Goal: Task Accomplishment & Management: Manage account settings

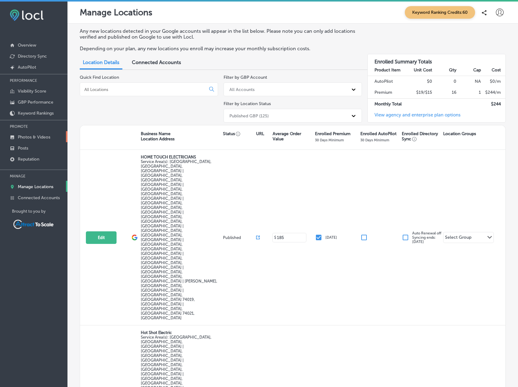
click at [40, 136] on p "Photos & Videos" at bounding box center [34, 137] width 33 height 5
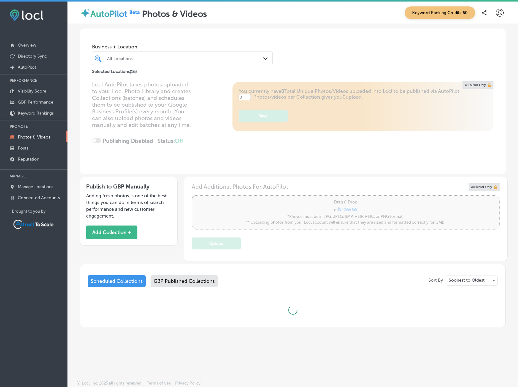
type input "5"
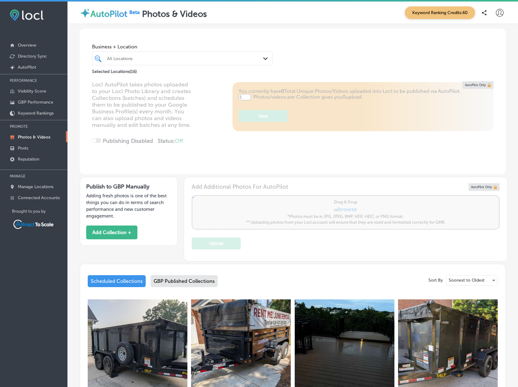
click at [188, 53] on div "All Locations Path Created with Sketch." at bounding box center [182, 59] width 181 height 14
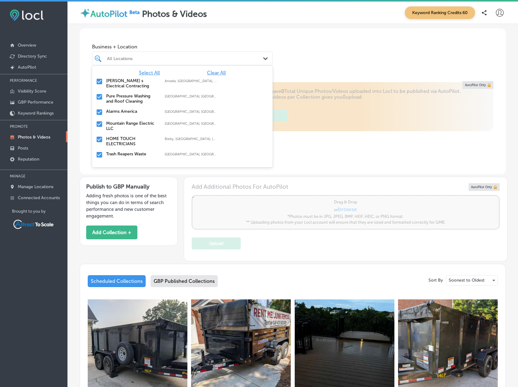
click at [211, 72] on span "Clear All" at bounding box center [216, 73] width 19 height 6
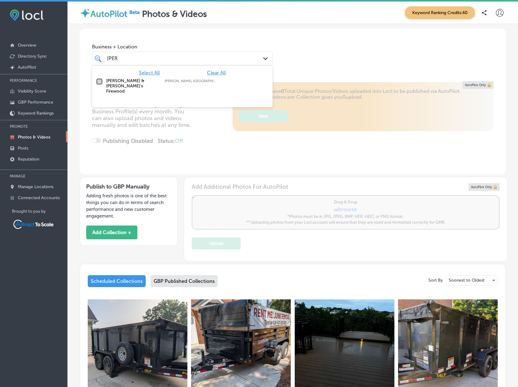
click at [98, 80] on input "checkbox" at bounding box center [99, 81] width 7 height 7
type input "[PERSON_NAME]"
click at [344, 61] on div "Business + Location option focused, 2 of 17. 2 results available for search ter…" at bounding box center [293, 52] width 426 height 47
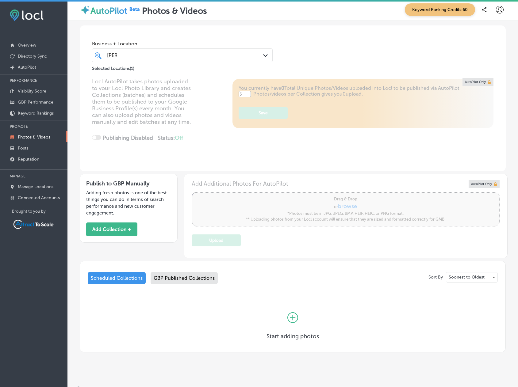
scroll to position [9, 0]
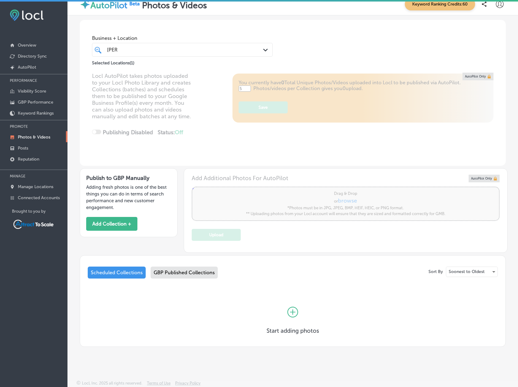
click at [290, 312] on icon at bounding box center [293, 313] width 6 height 6
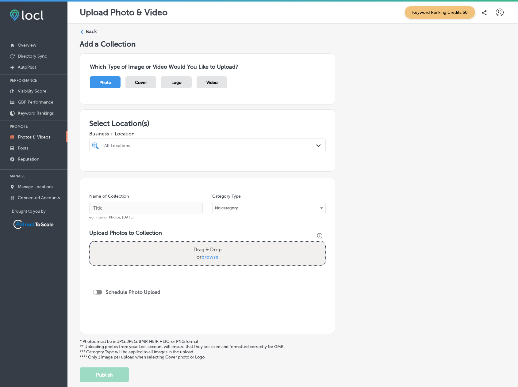
click at [160, 146] on div "All Locations" at bounding box center [210, 145] width 213 height 5
type input "o"
click at [94, 172] on input "checkbox" at bounding box center [96, 168] width 7 height 7
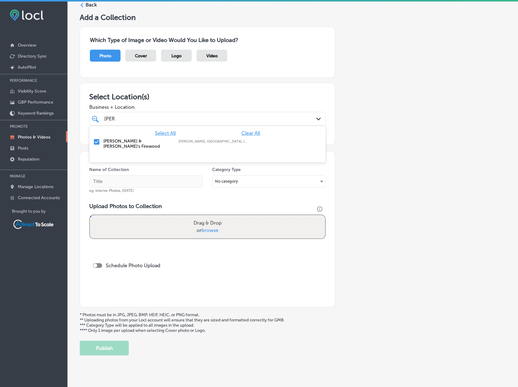
scroll to position [35, 0]
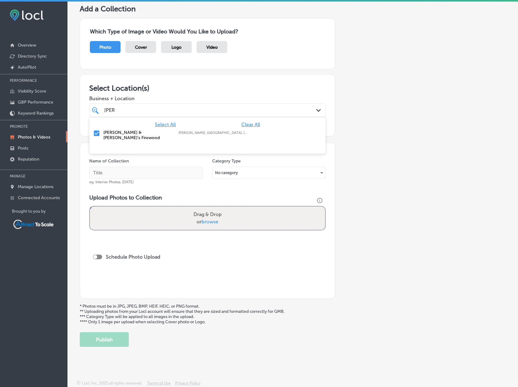
type input "[PERSON_NAME]"
click at [122, 172] on input "text" at bounding box center [145, 173] width 113 height 12
type input "Firewood"
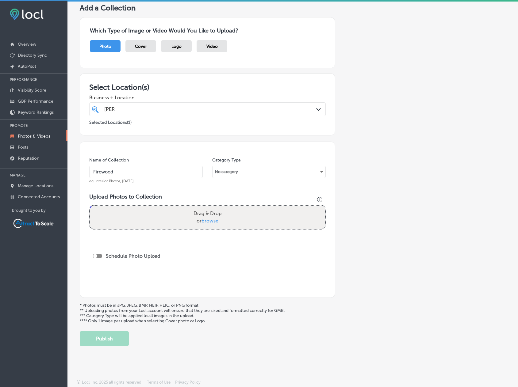
scroll to position [2, 0]
click at [101, 255] on div at bounding box center [97, 255] width 9 height 5
checkbox input "true"
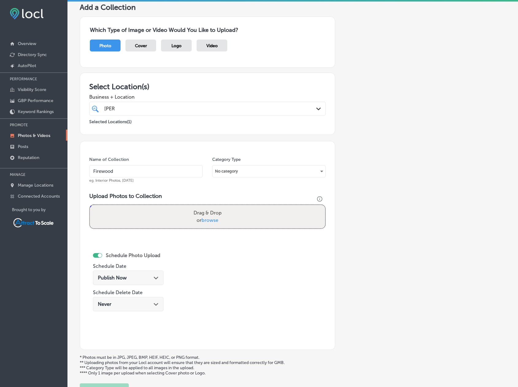
click at [137, 275] on div "Publish Now Path Created with Sketch." at bounding box center [128, 278] width 61 height 6
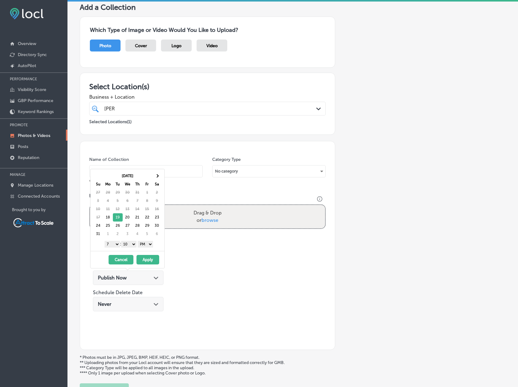
click at [148, 243] on select "AM PM" at bounding box center [145, 244] width 15 height 7
click at [151, 260] on button "Apply" at bounding box center [147, 260] width 23 height 10
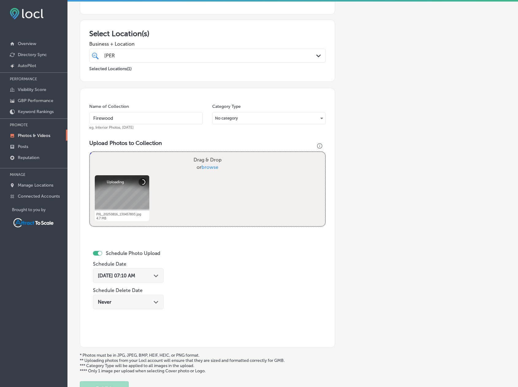
scroll to position [139, 0]
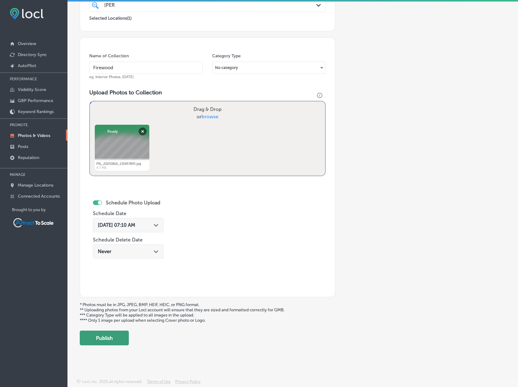
click at [116, 336] on button "Publish" at bounding box center [104, 338] width 49 height 15
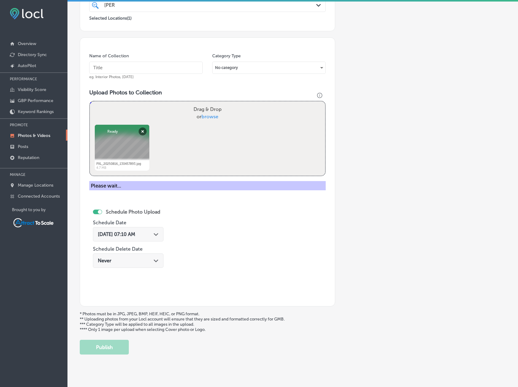
scroll to position [88, 0]
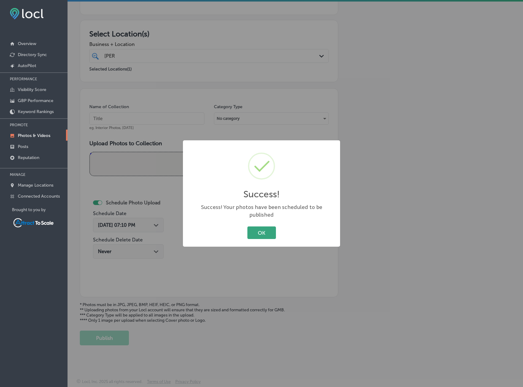
drag, startPoint x: 258, startPoint y: 227, endPoint x: 225, endPoint y: 228, distance: 32.2
click at [258, 228] on button "OK" at bounding box center [261, 233] width 29 height 13
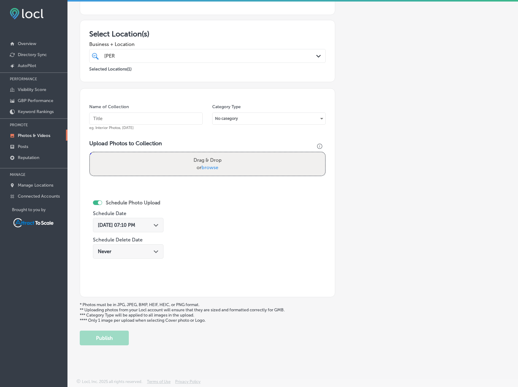
click at [161, 225] on div "[DATE] 07:10 PM Path Created with Sketch." at bounding box center [128, 225] width 71 height 14
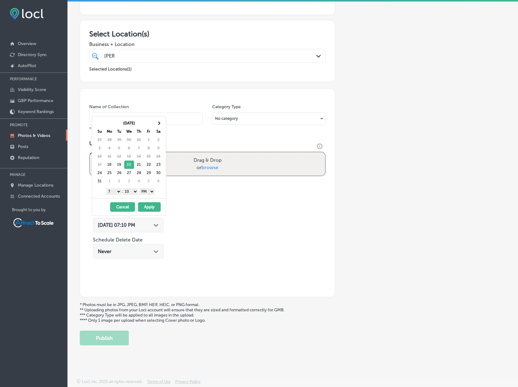
click at [152, 190] on select "AM PM" at bounding box center [146, 191] width 15 height 7
click at [150, 207] on button "Apply" at bounding box center [149, 207] width 23 height 10
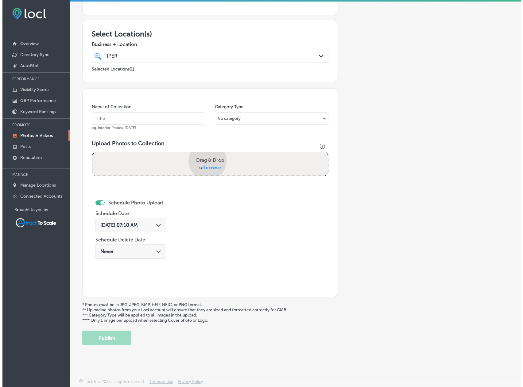
scroll to position [139, 0]
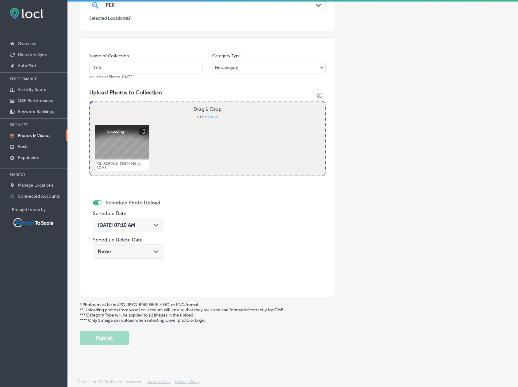
click at [124, 68] on input "text" at bounding box center [145, 68] width 113 height 12
type input "Firewood"
click at [112, 340] on button "Publish" at bounding box center [104, 338] width 49 height 15
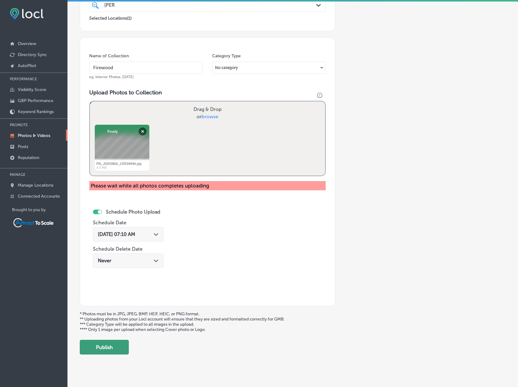
click at [120, 346] on button "Publish" at bounding box center [104, 347] width 49 height 15
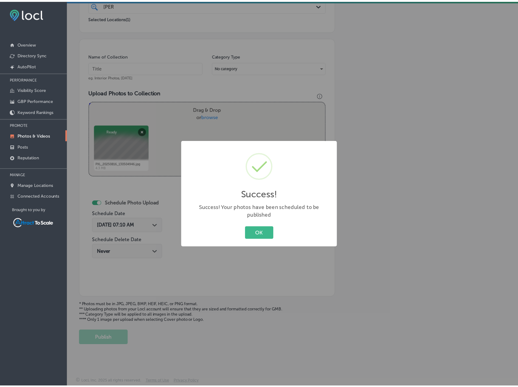
scroll to position [88, 0]
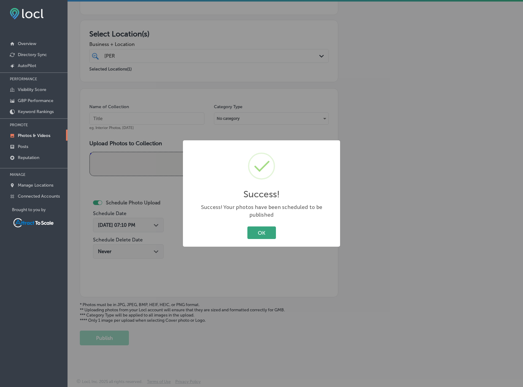
click at [249, 227] on button "OK" at bounding box center [261, 233] width 29 height 13
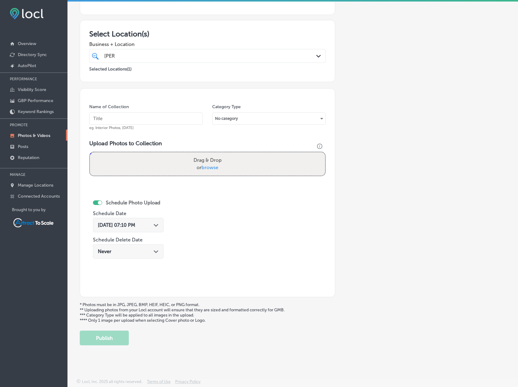
click at [134, 229] on div "[DATE] 07:10 PM Path Created with Sketch." at bounding box center [128, 225] width 71 height 14
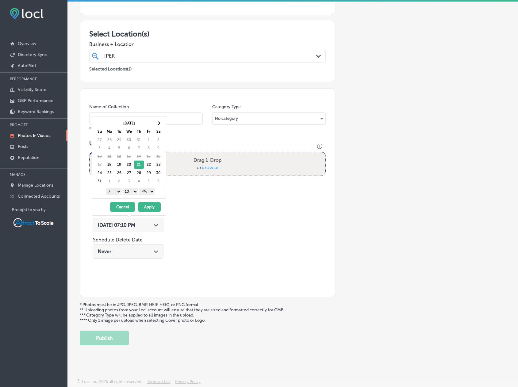
click at [148, 195] on div "1 2 3 4 5 6 7 8 9 10 11 12 : 00 10 20 30 40 50 AM PM" at bounding box center [129, 191] width 71 height 9
click at [147, 193] on select "AM PM" at bounding box center [146, 191] width 15 height 7
click at [149, 206] on button "Apply" at bounding box center [149, 207] width 23 height 10
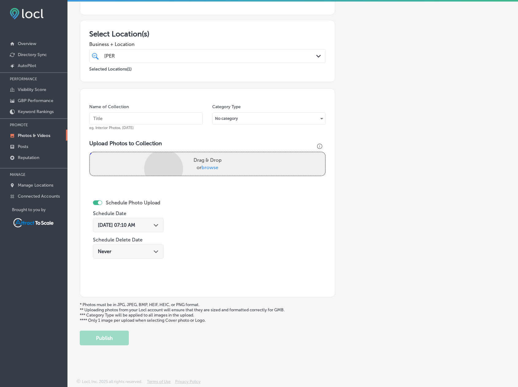
scroll to position [139, 0]
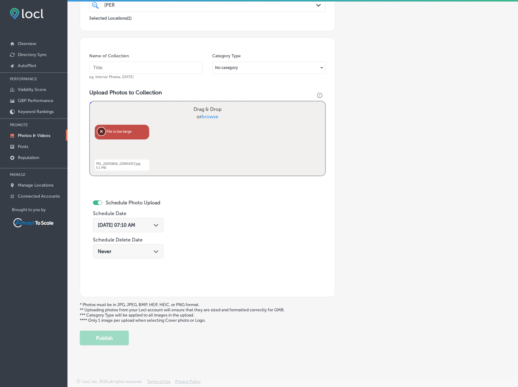
click at [101, 130] on button "Remove" at bounding box center [102, 132] width 8 height 8
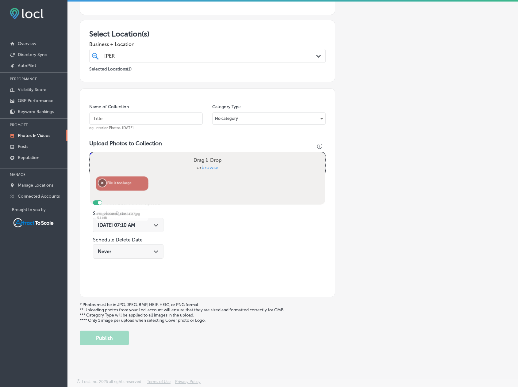
scroll to position [88, 0]
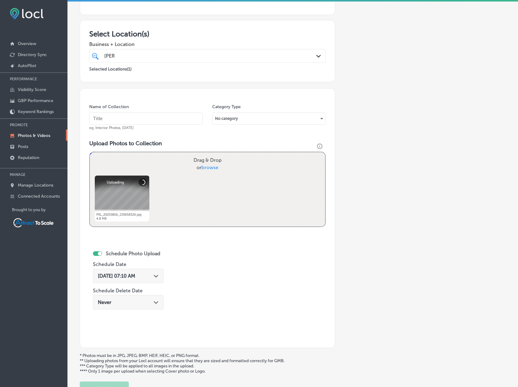
click at [153, 122] on input "text" at bounding box center [145, 119] width 113 height 12
type input "Firewood"
click at [158, 276] on icon "Path Created with Sketch." at bounding box center [156, 276] width 5 height 3
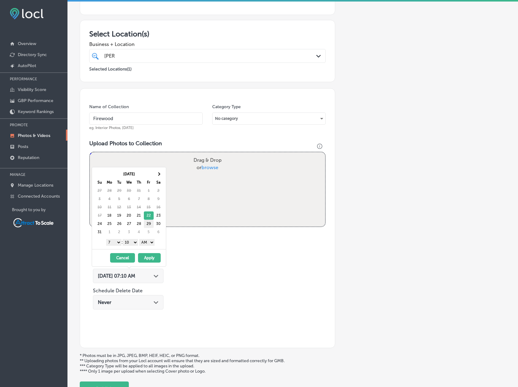
drag, startPoint x: 149, startPoint y: 216, endPoint x: 149, endPoint y: 224, distance: 7.7
click at [150, 243] on select "AM PM" at bounding box center [146, 242] width 15 height 7
click at [140, 239] on select "AM PM" at bounding box center [146, 242] width 15 height 7
click at [149, 256] on button "Apply" at bounding box center [149, 258] width 23 height 10
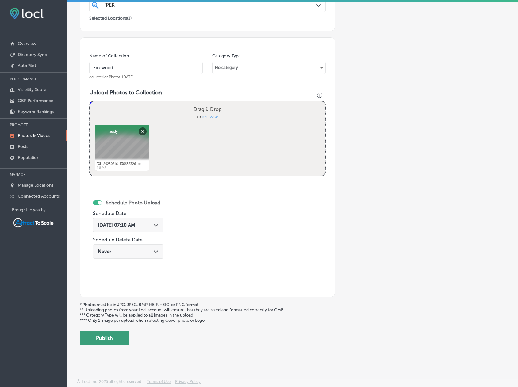
click at [119, 336] on button "Publish" at bounding box center [104, 338] width 49 height 15
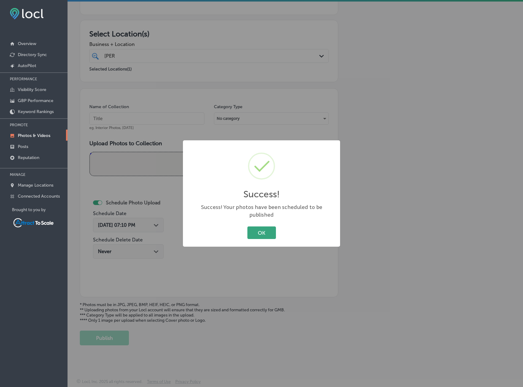
click at [256, 229] on button "OK" at bounding box center [261, 233] width 29 height 13
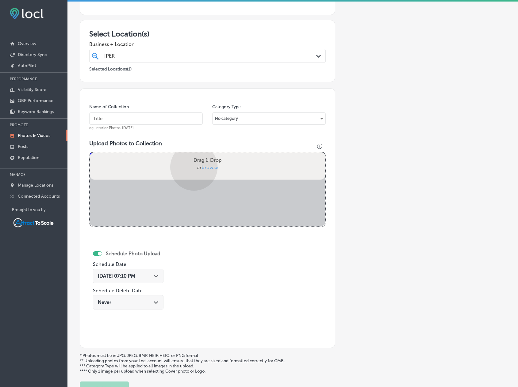
scroll to position [139, 0]
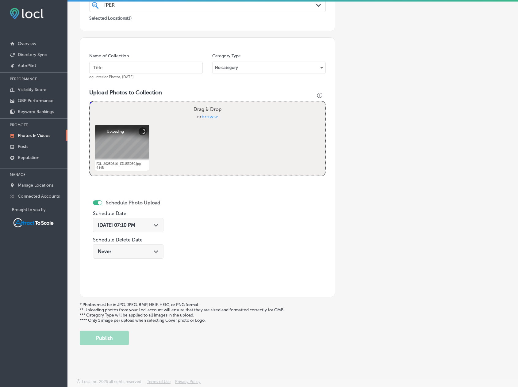
click at [154, 66] on input "text" at bounding box center [145, 68] width 113 height 12
click at [147, 68] on input "Pressure Washing" at bounding box center [145, 68] width 113 height 12
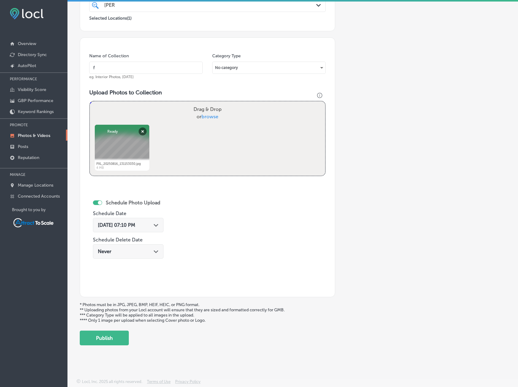
type input "Firewood"
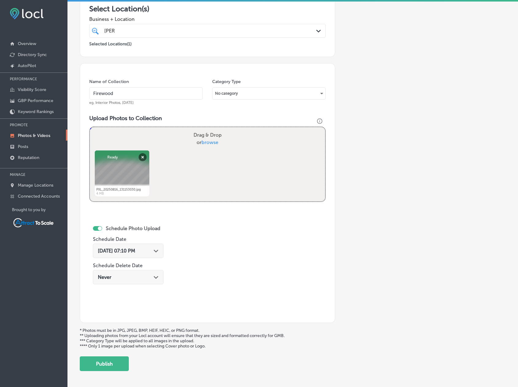
scroll to position [108, 0]
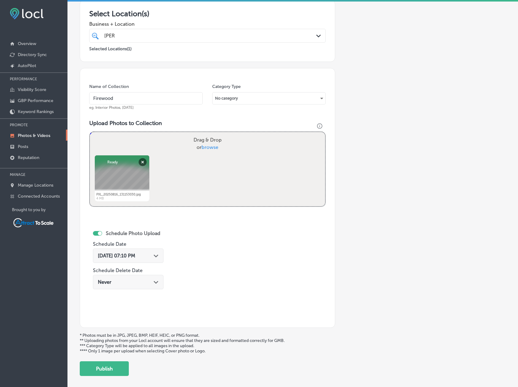
click at [135, 254] on span "[DATE] 07:10 PM" at bounding box center [116, 256] width 37 height 6
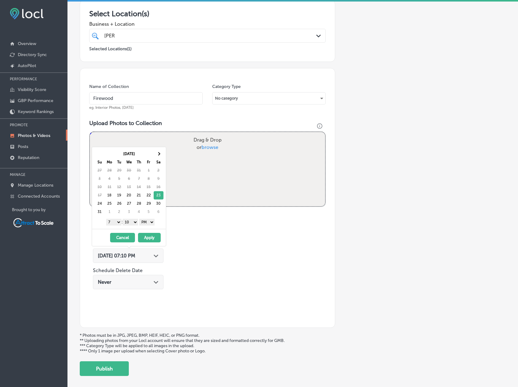
click at [152, 225] on select "AM PM" at bounding box center [146, 222] width 15 height 7
click at [147, 237] on button "Apply" at bounding box center [149, 238] width 23 height 10
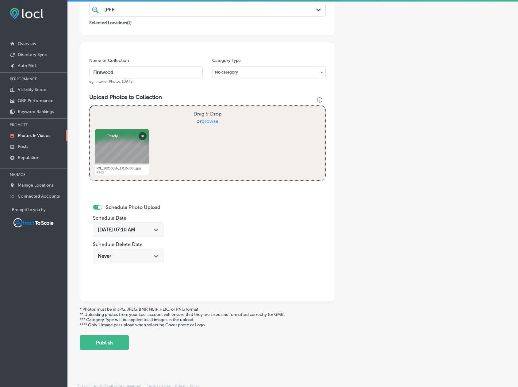
scroll to position [139, 0]
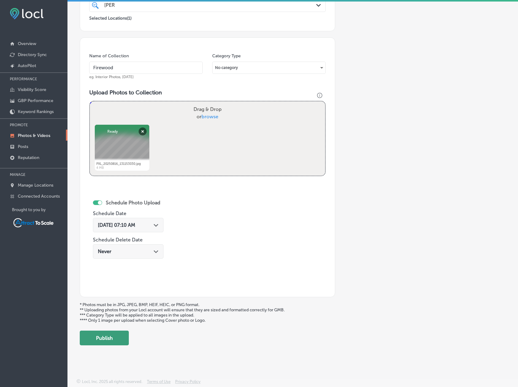
click at [106, 339] on button "Publish" at bounding box center [104, 338] width 49 height 15
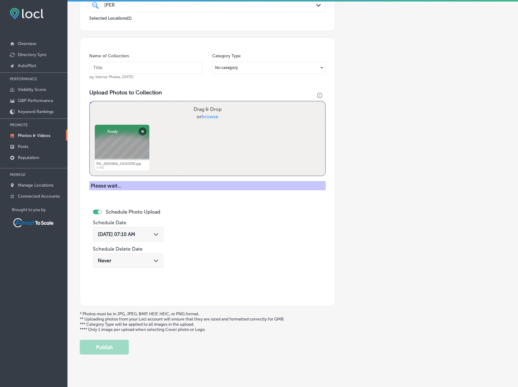
scroll to position [88, 0]
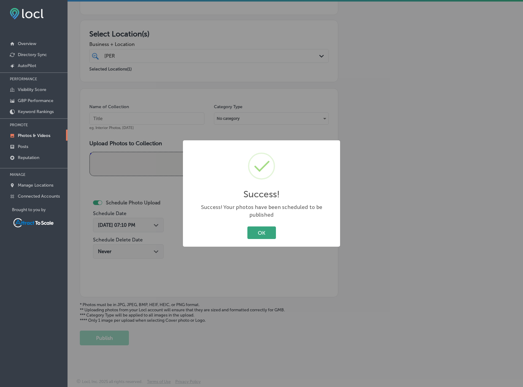
click at [255, 231] on button "OK" at bounding box center [261, 233] width 29 height 13
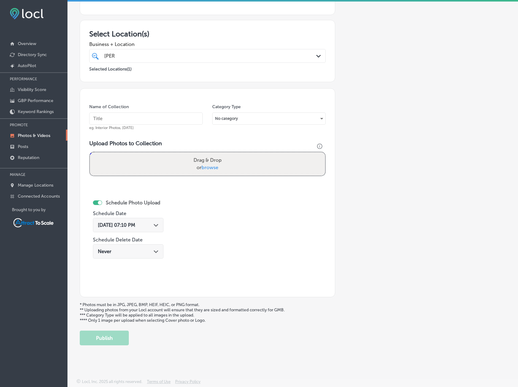
click at [142, 117] on input "text" at bounding box center [145, 119] width 113 height 12
type input "Firewood"
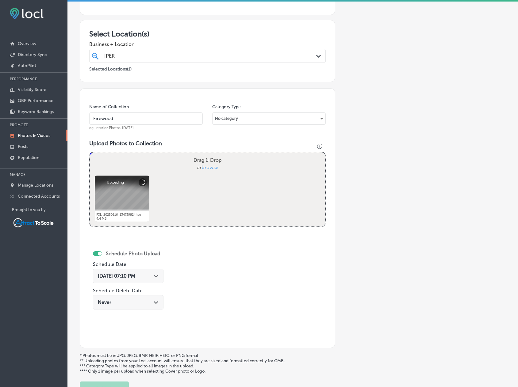
click at [149, 280] on div "[DATE] 07:10 PM Path Created with Sketch." at bounding box center [128, 276] width 71 height 14
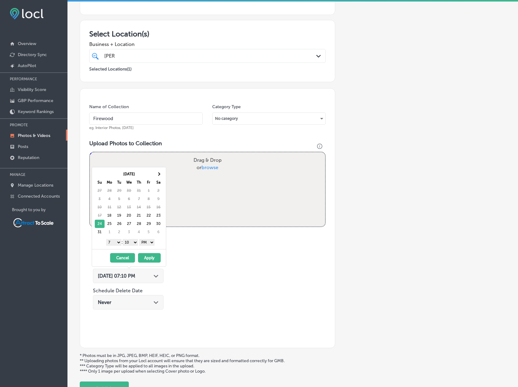
click at [150, 241] on select "AM PM" at bounding box center [146, 242] width 15 height 7
click at [151, 246] on select "AM PM" at bounding box center [146, 242] width 15 height 7
click at [150, 242] on select "AM PM" at bounding box center [146, 242] width 15 height 7
click at [151, 255] on button "Apply" at bounding box center [149, 258] width 23 height 10
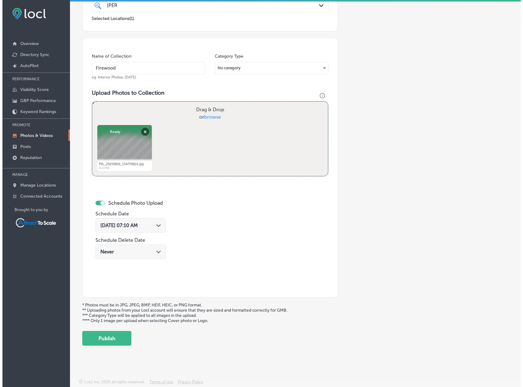
scroll to position [139, 0]
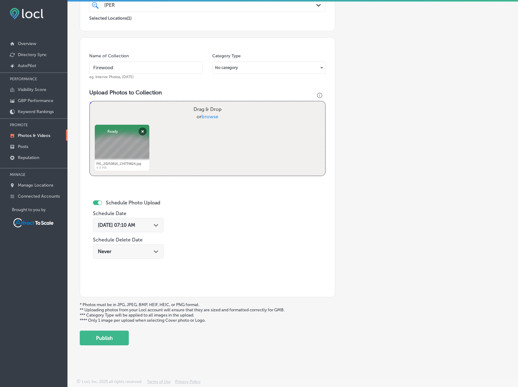
click at [121, 337] on button "Publish" at bounding box center [104, 338] width 49 height 15
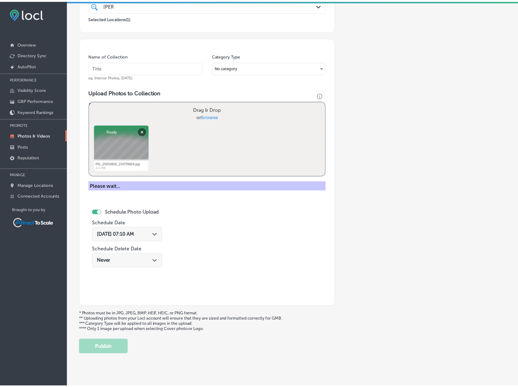
scroll to position [88, 0]
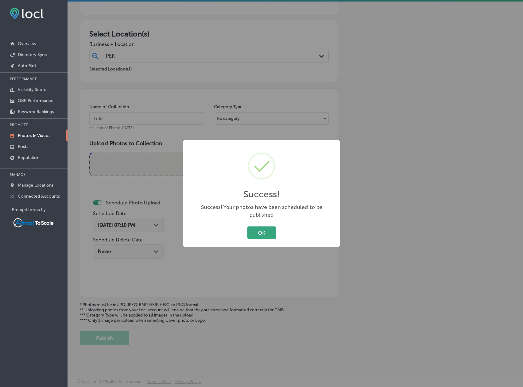
click at [260, 229] on button "OK" at bounding box center [261, 233] width 29 height 13
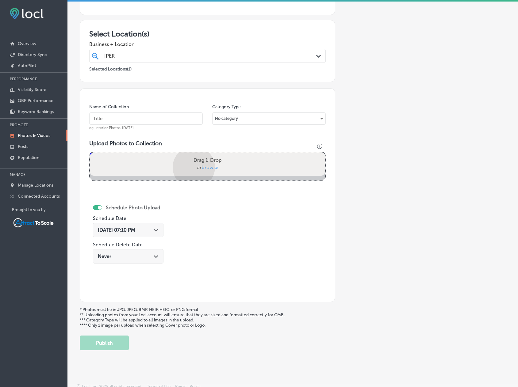
scroll to position [139, 0]
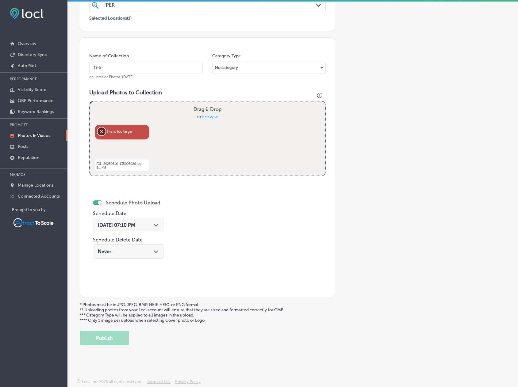
click at [102, 132] on button "Remove" at bounding box center [102, 132] width 8 height 8
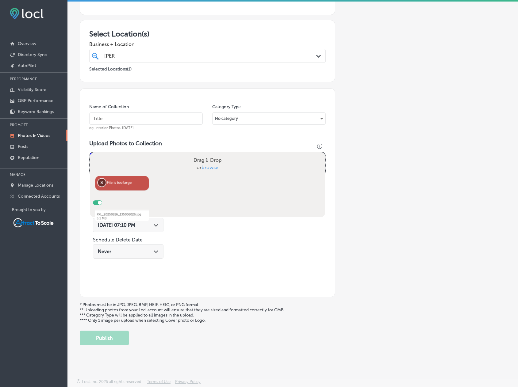
scroll to position [88, 0]
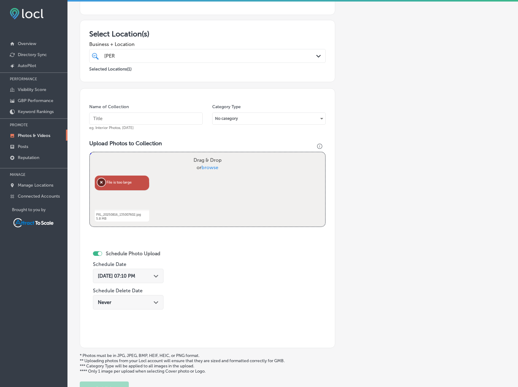
click at [103, 184] on button "Remove" at bounding box center [102, 182] width 8 height 8
drag, startPoint x: 102, startPoint y: 180, endPoint x: 247, endPoint y: 165, distance: 146.7
click at [103, 178] on button "Remove" at bounding box center [102, 182] width 8 height 8
click at [154, 116] on input "text" at bounding box center [145, 119] width 113 height 12
type input "Firewood"
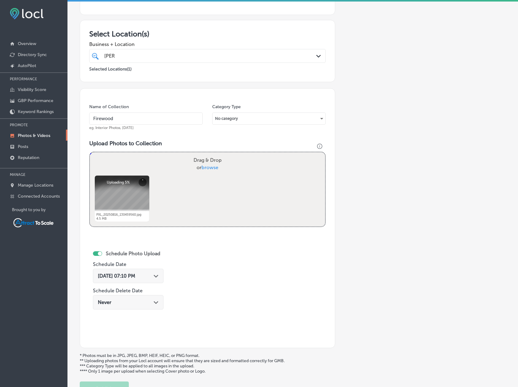
click at [151, 274] on div "[DATE] 07:10 PM Path Created with Sketch." at bounding box center [128, 276] width 61 height 6
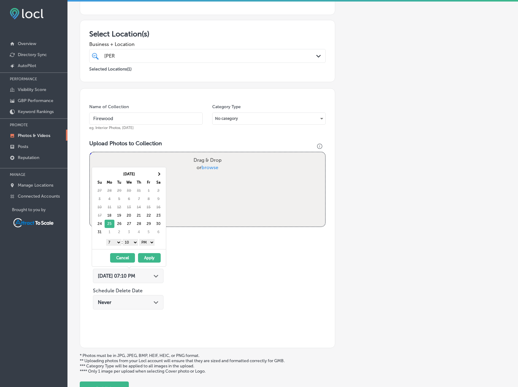
click at [147, 241] on select "AM PM" at bounding box center [146, 242] width 15 height 7
click at [150, 258] on button "Apply" at bounding box center [149, 258] width 23 height 10
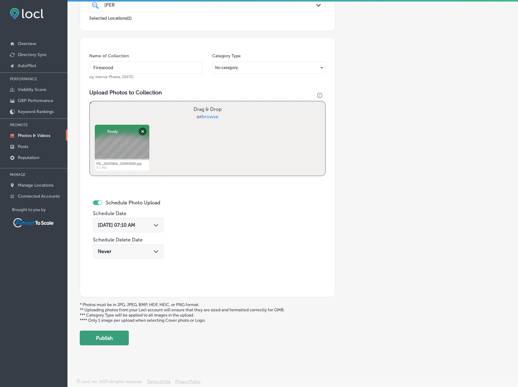
click at [117, 340] on button "Publish" at bounding box center [104, 338] width 49 height 15
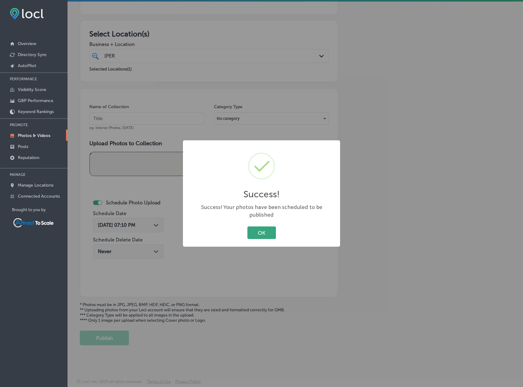
click at [255, 231] on button "OK" at bounding box center [261, 233] width 29 height 13
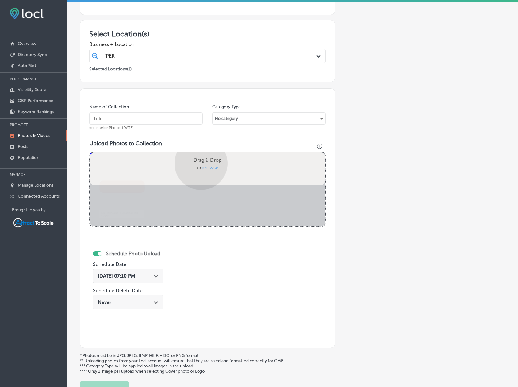
scroll to position [139, 0]
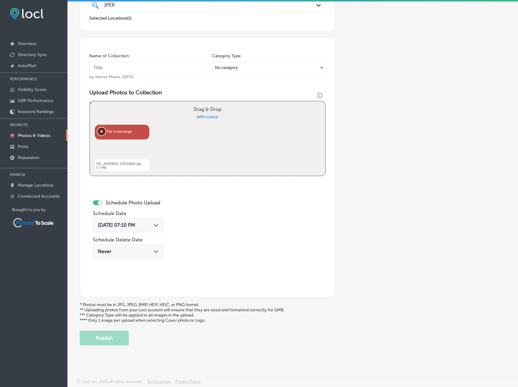
drag, startPoint x: 101, startPoint y: 132, endPoint x: 108, endPoint y: 132, distance: 7.1
click at [102, 132] on button "Remove" at bounding box center [102, 132] width 8 height 8
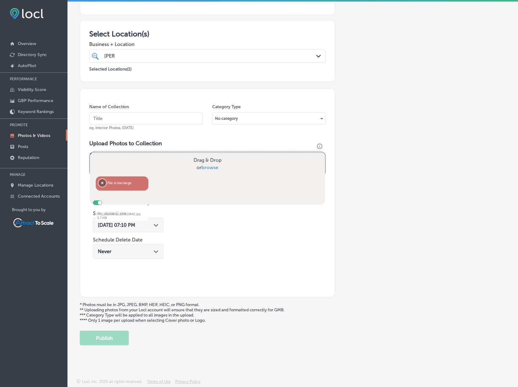
scroll to position [88, 0]
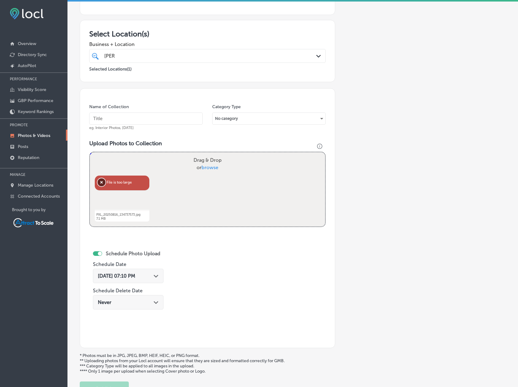
drag, startPoint x: 105, startPoint y: 183, endPoint x: 116, endPoint y: 183, distance: 11.0
click at [105, 183] on button "Remove" at bounding box center [102, 182] width 8 height 8
drag, startPoint x: 100, startPoint y: 183, endPoint x: 349, endPoint y: 168, distance: 249.1
click at [101, 183] on button "Remove" at bounding box center [102, 182] width 8 height 8
click at [101, 182] on button "Remove" at bounding box center [102, 182] width 8 height 8
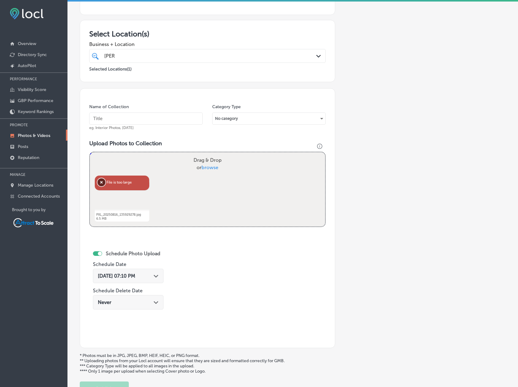
click at [99, 182] on button "Remove" at bounding box center [102, 182] width 8 height 8
click at [150, 276] on div "[DATE] 07:10 PM Path Created with Sketch." at bounding box center [128, 276] width 61 height 6
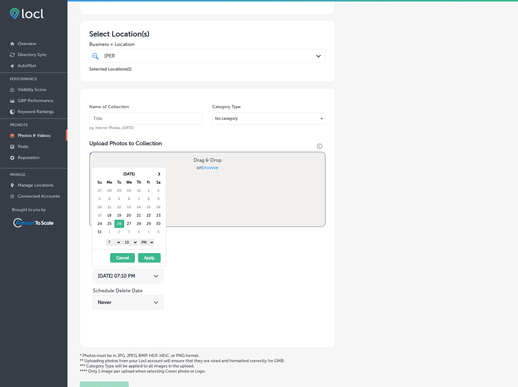
click at [151, 242] on select "AM PM" at bounding box center [146, 242] width 15 height 7
click at [151, 257] on button "Apply" at bounding box center [149, 258] width 23 height 10
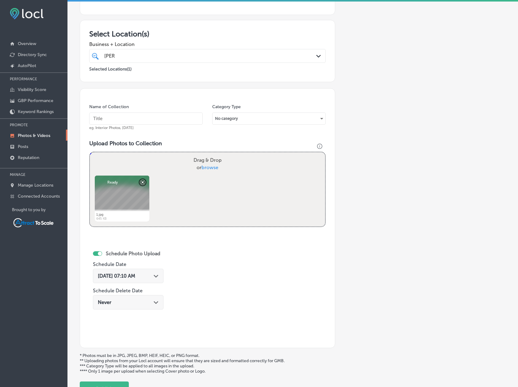
click at [126, 118] on input "text" at bounding box center [145, 119] width 113 height 12
type input "Firewood"
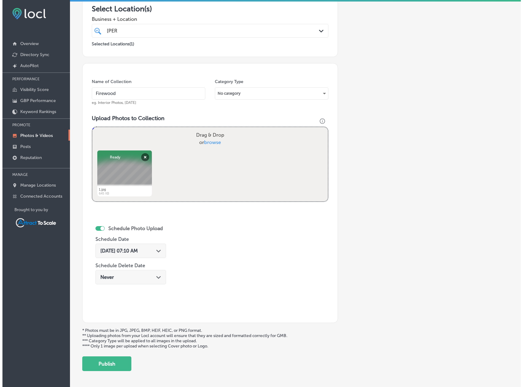
scroll to position [119, 0]
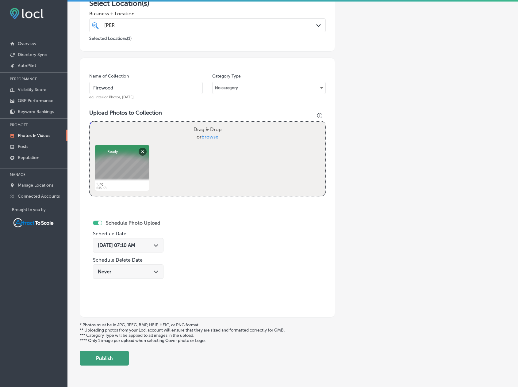
click at [117, 357] on button "Publish" at bounding box center [104, 358] width 49 height 15
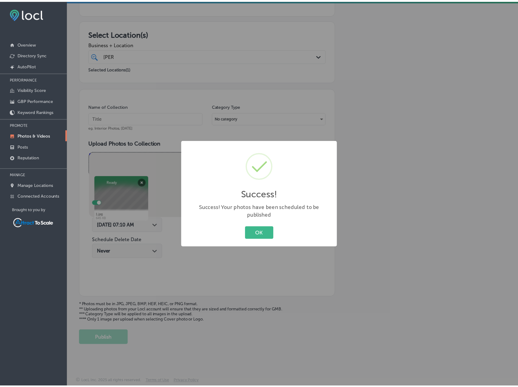
scroll to position [88, 0]
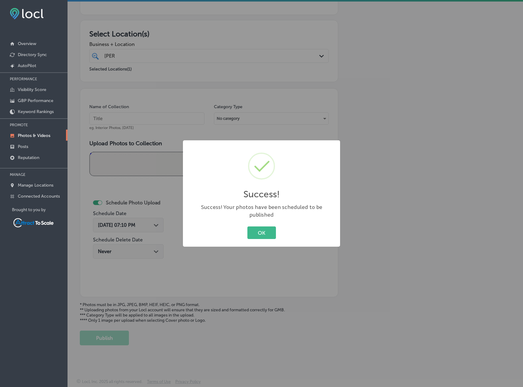
drag, startPoint x: 256, startPoint y: 231, endPoint x: 481, endPoint y: 152, distance: 238.2
click at [257, 229] on button "OK" at bounding box center [261, 233] width 29 height 13
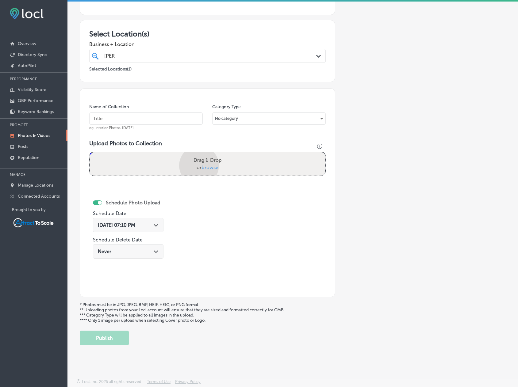
scroll to position [119, 0]
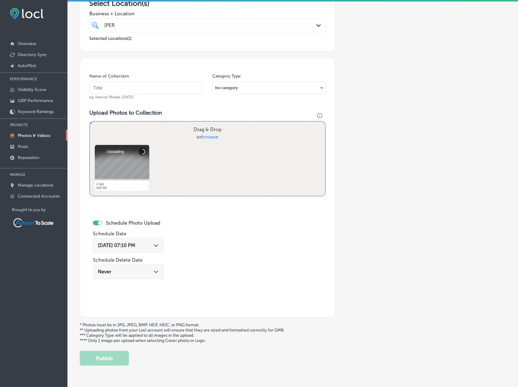
click at [140, 86] on input "text" at bounding box center [145, 88] width 113 height 12
type input "Firewood"
click at [157, 247] on div "Path Created with Sketch." at bounding box center [156, 245] width 5 height 5
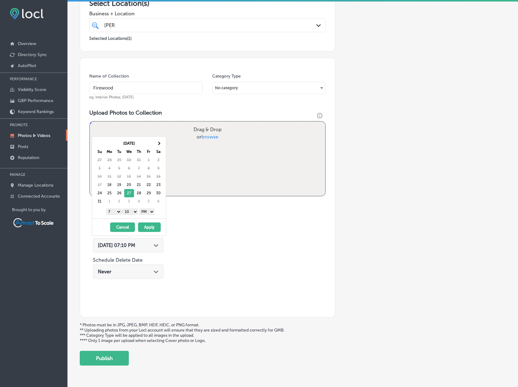
click at [149, 212] on select "AM PM" at bounding box center [146, 212] width 15 height 7
click at [155, 226] on button "Apply" at bounding box center [149, 228] width 23 height 10
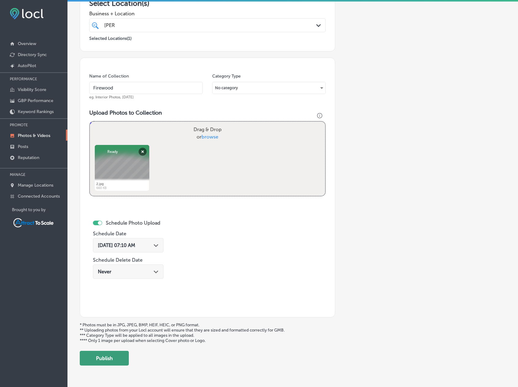
click at [124, 358] on button "Publish" at bounding box center [104, 358] width 49 height 15
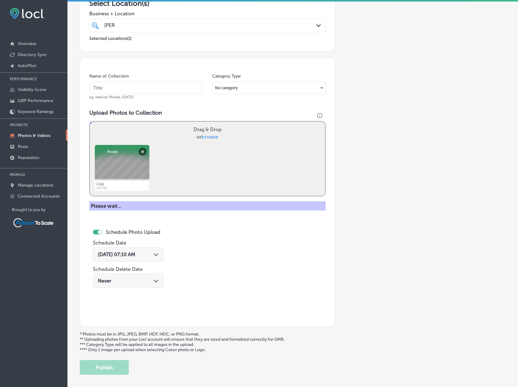
scroll to position [88, 0]
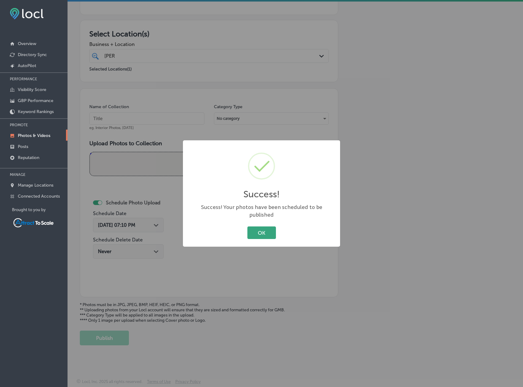
click at [267, 227] on button "OK" at bounding box center [261, 233] width 29 height 13
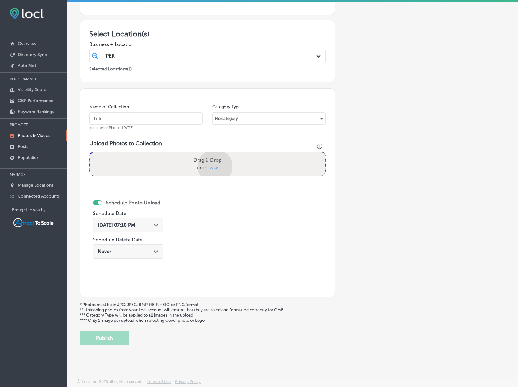
scroll to position [119, 0]
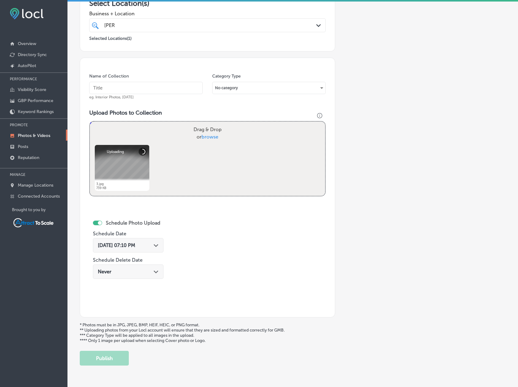
click at [166, 89] on input "text" at bounding box center [145, 88] width 113 height 12
type input "Firewood"
click at [153, 239] on div "[DATE] 07:10 PM Path Created with Sketch." at bounding box center [128, 245] width 71 height 14
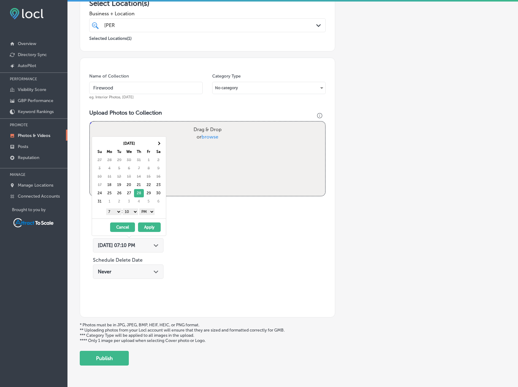
click at [150, 211] on select "AM PM" at bounding box center [146, 212] width 15 height 7
click at [155, 227] on button "Apply" at bounding box center [149, 228] width 23 height 10
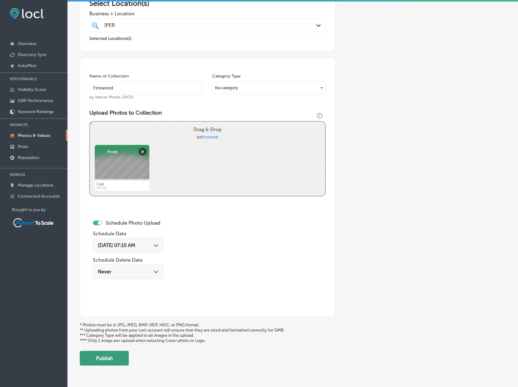
click at [120, 356] on button "Publish" at bounding box center [104, 358] width 49 height 15
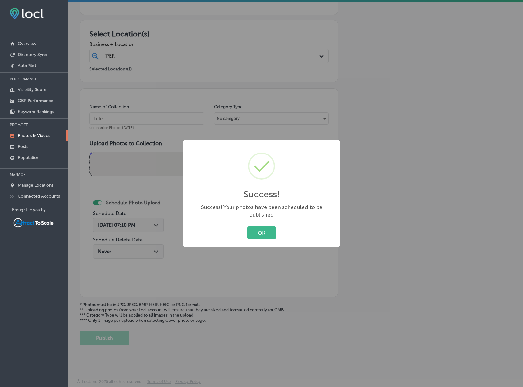
drag, startPoint x: 265, startPoint y: 226, endPoint x: 491, endPoint y: 178, distance: 231.4
click at [267, 227] on button "OK" at bounding box center [261, 233] width 29 height 13
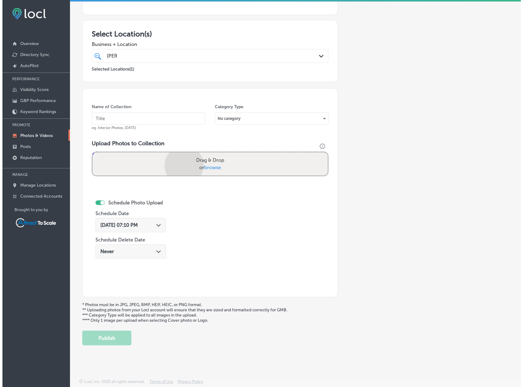
scroll to position [119, 0]
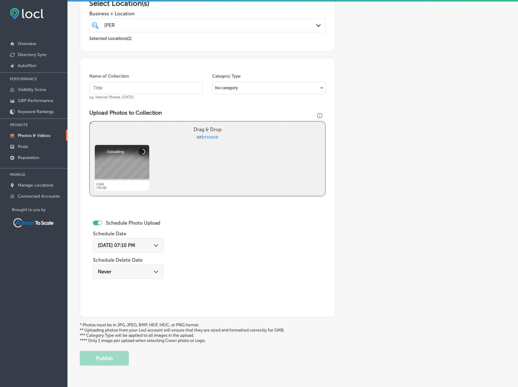
drag, startPoint x: 145, startPoint y: 90, endPoint x: 140, endPoint y: 94, distance: 6.3
click at [145, 89] on input "text" at bounding box center [145, 88] width 113 height 12
type input "Firewood"
click at [135, 245] on span "[DATE] 07:10 PM" at bounding box center [116, 246] width 37 height 6
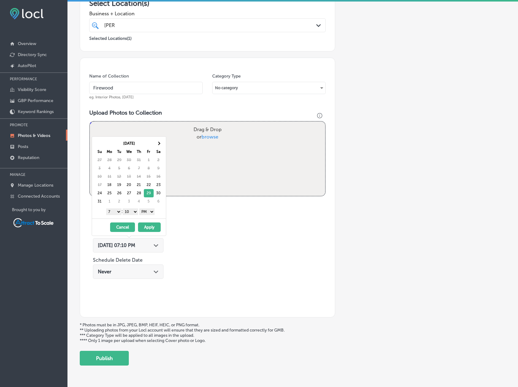
click at [149, 211] on select "AM PM" at bounding box center [146, 212] width 15 height 7
click at [149, 227] on button "Apply" at bounding box center [149, 228] width 23 height 10
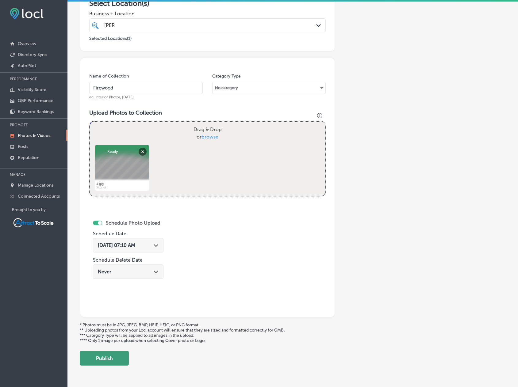
click at [114, 356] on button "Publish" at bounding box center [104, 358] width 49 height 15
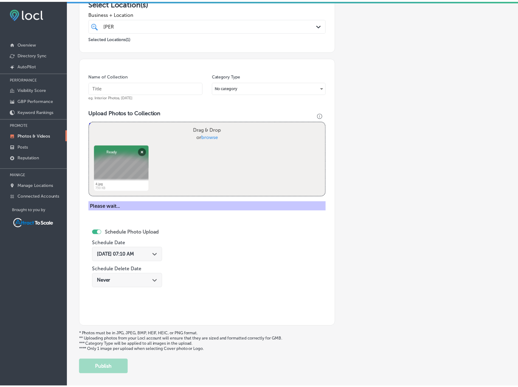
scroll to position [88, 0]
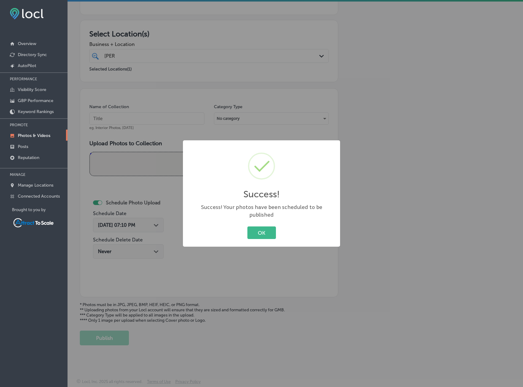
drag, startPoint x: 271, startPoint y: 229, endPoint x: 174, endPoint y: 226, distance: 96.6
click at [270, 229] on button "OK" at bounding box center [261, 233] width 29 height 13
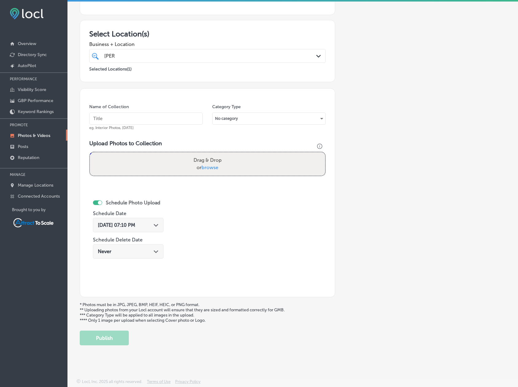
click at [161, 225] on div "[DATE] 07:10 PM Path Created with Sketch." at bounding box center [128, 225] width 71 height 14
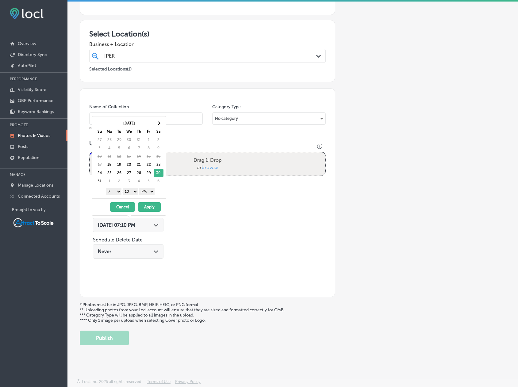
click at [151, 192] on select "AM PM" at bounding box center [146, 191] width 15 height 7
click at [151, 205] on button "Apply" at bounding box center [149, 207] width 23 height 10
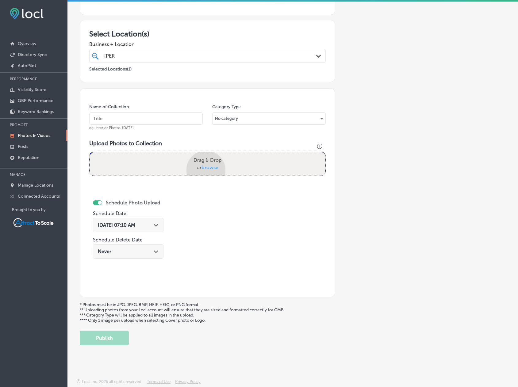
scroll to position [119, 0]
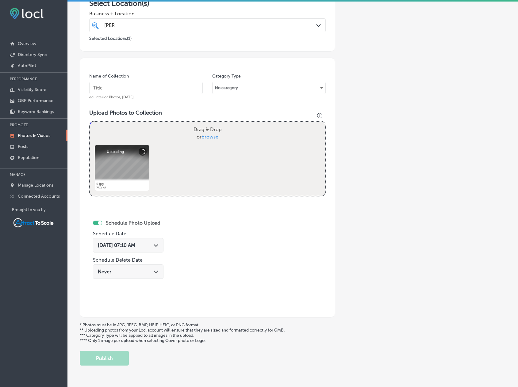
click at [128, 87] on input "text" at bounding box center [145, 88] width 113 height 12
type input "Firewood"
click at [233, 233] on div "Name of Collection Firewood eg. Interior Photos, [DATE] Category Type No catego…" at bounding box center [207, 188] width 255 height 260
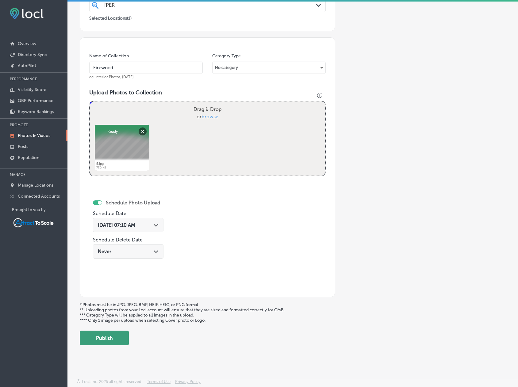
click at [122, 335] on button "Publish" at bounding box center [104, 338] width 49 height 15
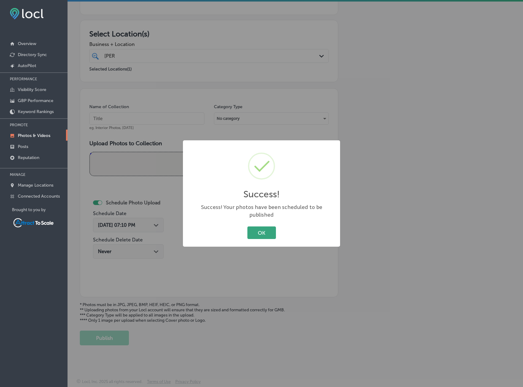
drag, startPoint x: 256, startPoint y: 229, endPoint x: 251, endPoint y: 229, distance: 4.9
click at [255, 229] on button "OK" at bounding box center [261, 233] width 29 height 13
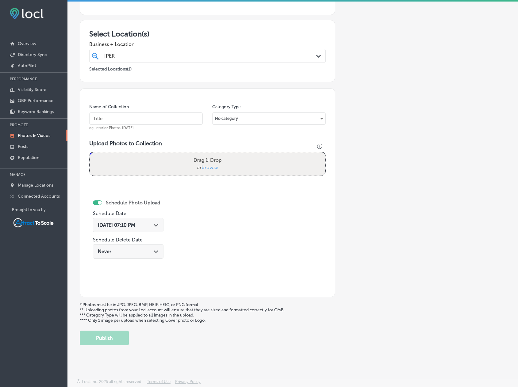
click at [154, 221] on div "[DATE] 07:10 PM Path Created with Sketch." at bounding box center [128, 225] width 71 height 14
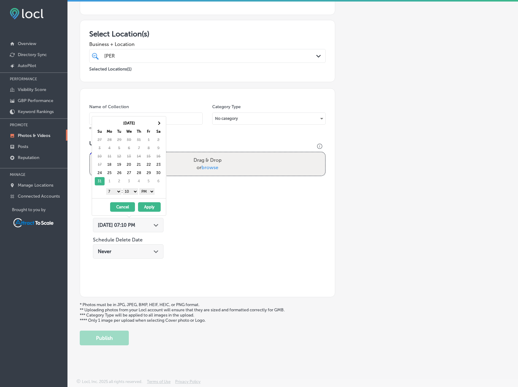
click at [145, 193] on select "AM PM" at bounding box center [146, 191] width 15 height 7
click at [151, 208] on button "Apply" at bounding box center [149, 207] width 23 height 10
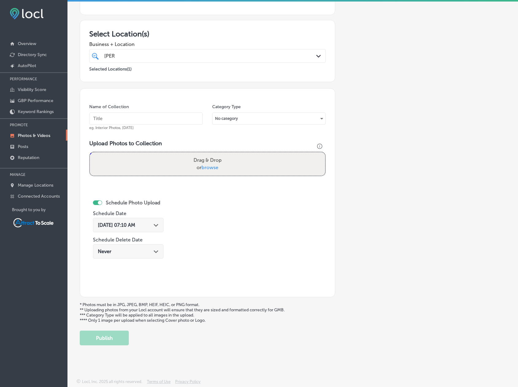
click at [128, 120] on input "text" at bounding box center [145, 119] width 113 height 12
type input "Firewood"
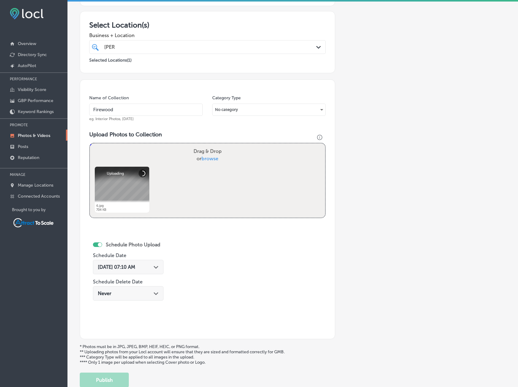
scroll to position [119, 0]
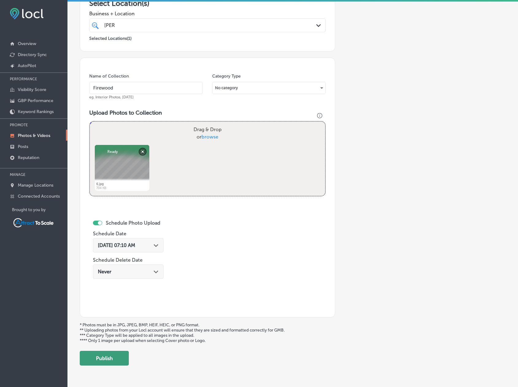
click at [117, 358] on button "Publish" at bounding box center [104, 358] width 49 height 15
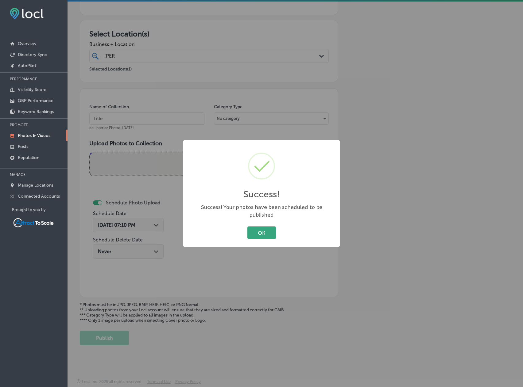
click at [250, 231] on button "OK" at bounding box center [261, 233] width 29 height 13
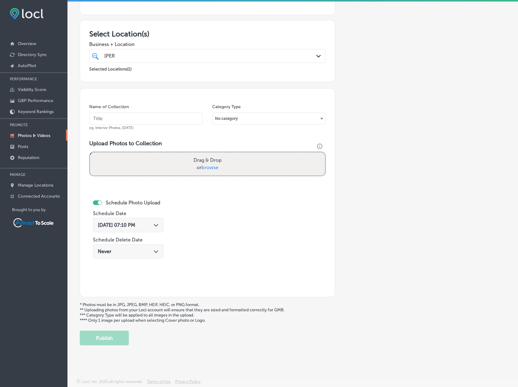
click at [163, 228] on div "[DATE] 07:10 PM Path Created with Sketch." at bounding box center [128, 225] width 71 height 14
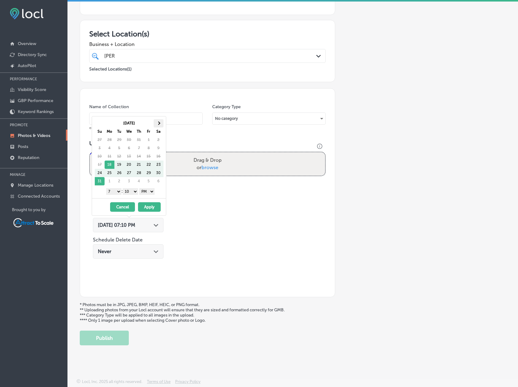
click at [159, 122] on span at bounding box center [158, 122] width 3 height 3
click at [148, 191] on select "AM PM" at bounding box center [146, 191] width 15 height 7
click at [148, 209] on button "Apply" at bounding box center [149, 207] width 23 height 10
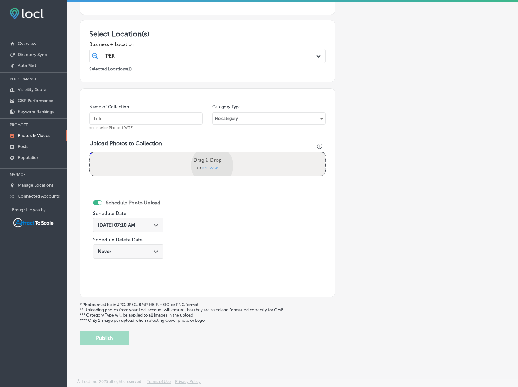
scroll to position [119, 0]
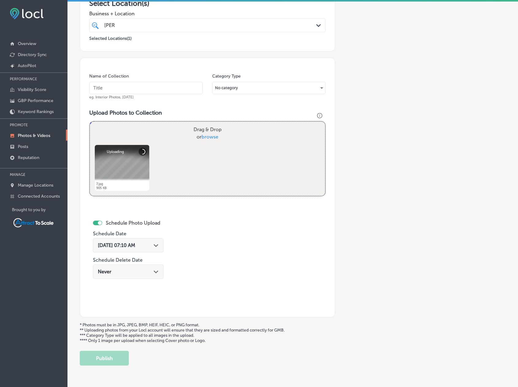
click at [132, 92] on input "text" at bounding box center [145, 88] width 113 height 12
type input "Firewood"
click at [123, 355] on button "Publish" at bounding box center [104, 358] width 49 height 15
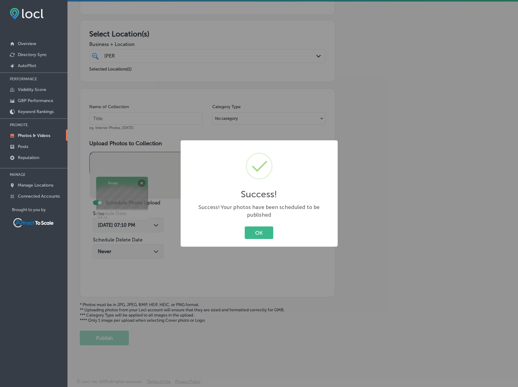
scroll to position [88, 0]
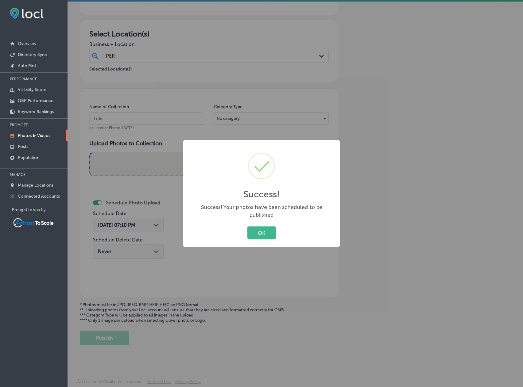
drag, startPoint x: 256, startPoint y: 230, endPoint x: 494, endPoint y: 205, distance: 239.9
click at [256, 230] on button "OK" at bounding box center [261, 233] width 29 height 13
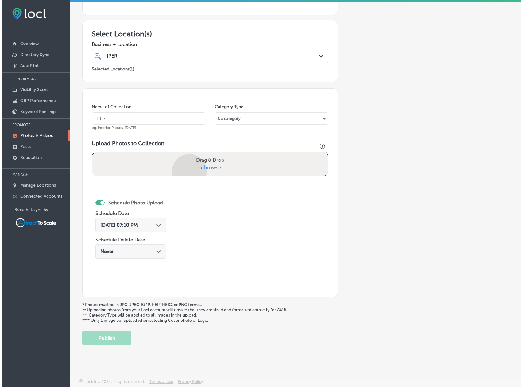
scroll to position [119, 0]
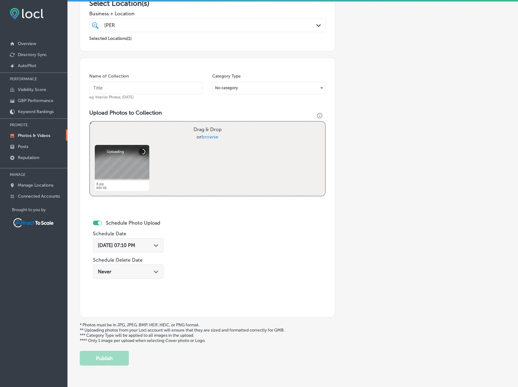
click at [158, 93] on input "text" at bounding box center [145, 88] width 113 height 12
type input "Firewood"
click at [135, 247] on span "[DATE] 07:10 PM" at bounding box center [116, 246] width 37 height 6
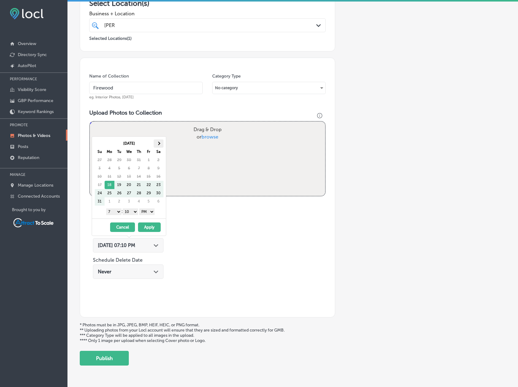
click at [160, 142] on th at bounding box center [159, 144] width 10 height 8
click at [151, 209] on select "AM PM" at bounding box center [146, 212] width 15 height 7
click at [150, 226] on button "Apply" at bounding box center [149, 228] width 23 height 10
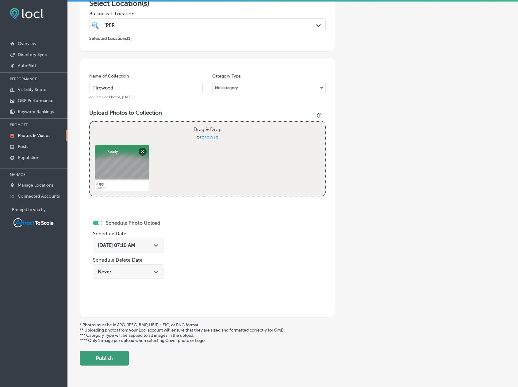
click at [116, 362] on button "Publish" at bounding box center [104, 358] width 49 height 15
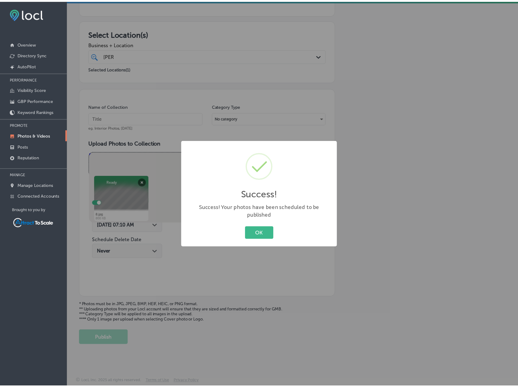
scroll to position [88, 0]
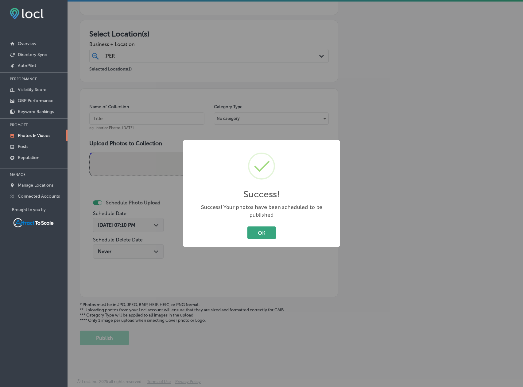
click at [262, 229] on button "OK" at bounding box center [261, 233] width 29 height 13
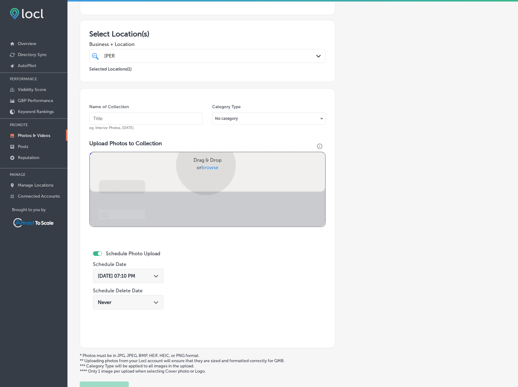
scroll to position [119, 0]
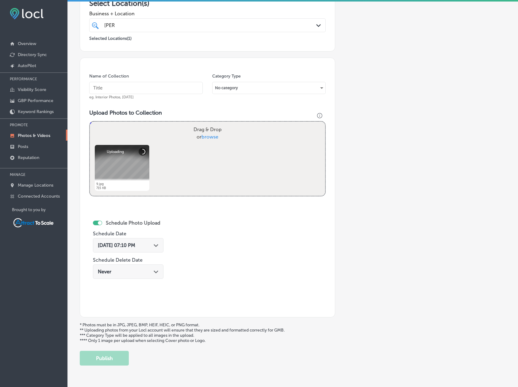
click at [140, 89] on input "text" at bounding box center [145, 88] width 113 height 12
type input "Firewood"
click at [155, 245] on icon "Path Created with Sketch." at bounding box center [156, 245] width 5 height 3
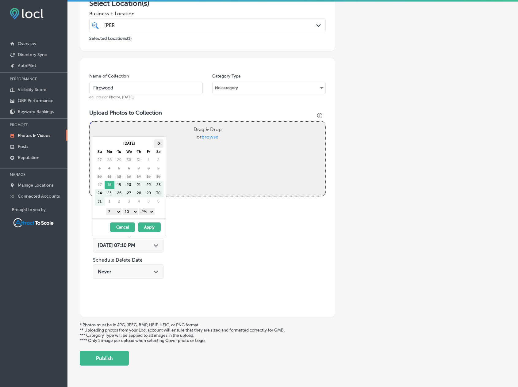
click at [157, 143] on span at bounding box center [158, 143] width 3 height 3
click at [148, 210] on select "AM PM" at bounding box center [146, 212] width 15 height 7
click at [149, 226] on button "Apply" at bounding box center [149, 228] width 23 height 10
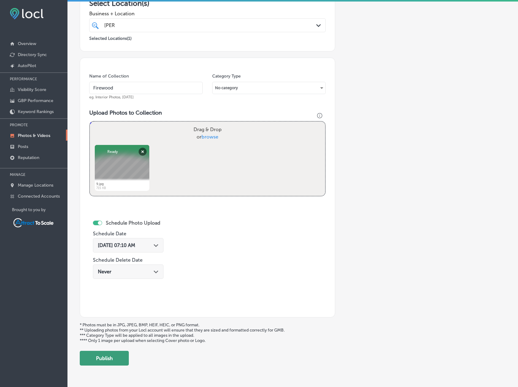
click at [119, 357] on button "Publish" at bounding box center [104, 358] width 49 height 15
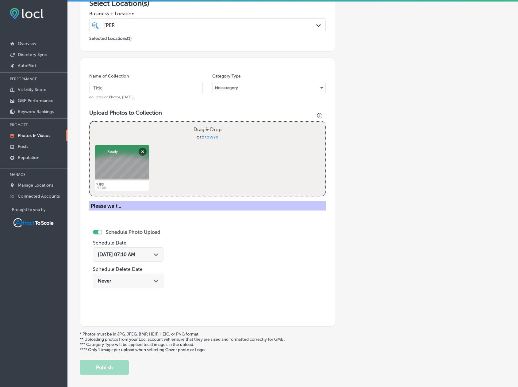
scroll to position [88, 0]
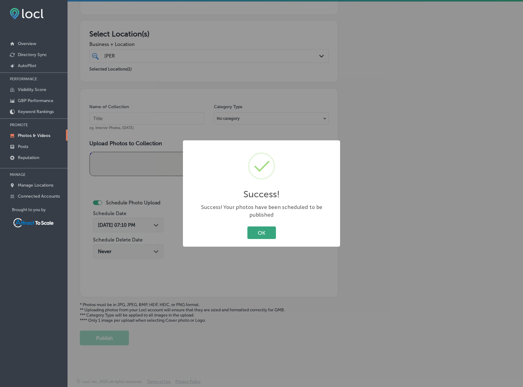
click at [263, 229] on button "OK" at bounding box center [261, 233] width 29 height 13
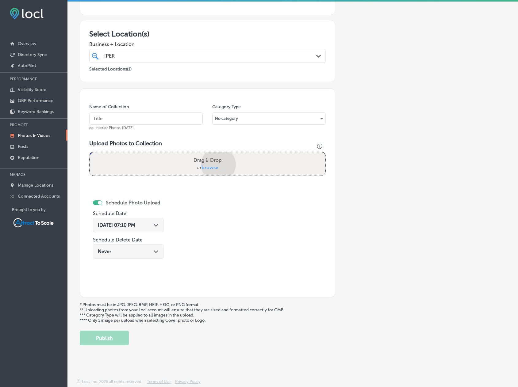
scroll to position [119, 0]
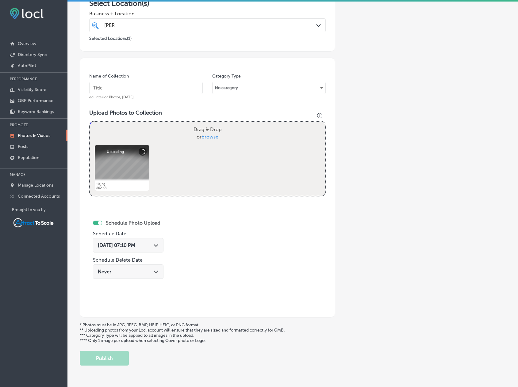
click at [145, 82] on input "text" at bounding box center [145, 88] width 113 height 12
type input "Firewood"
click at [135, 243] on span "[DATE] 07:10 PM" at bounding box center [116, 246] width 37 height 6
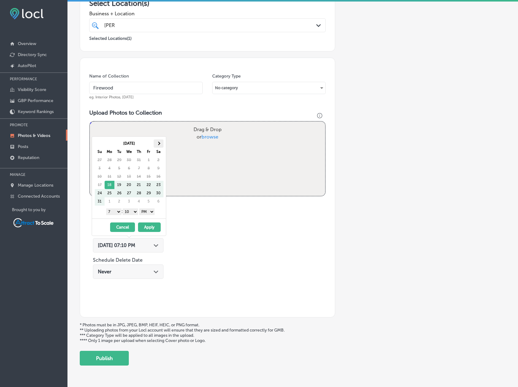
click at [158, 145] on span at bounding box center [158, 143] width 3 height 3
click at [151, 209] on select "AM PM" at bounding box center [146, 212] width 15 height 7
click at [150, 226] on button "Apply" at bounding box center [149, 228] width 23 height 10
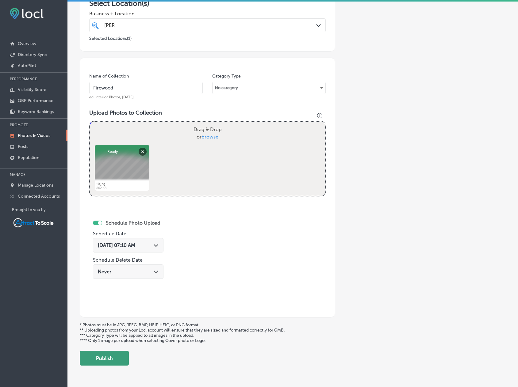
click at [110, 356] on button "Publish" at bounding box center [104, 358] width 49 height 15
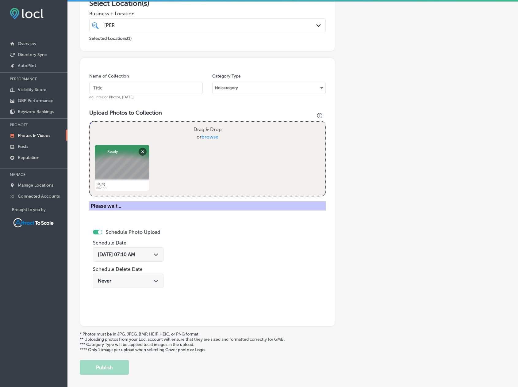
scroll to position [88, 0]
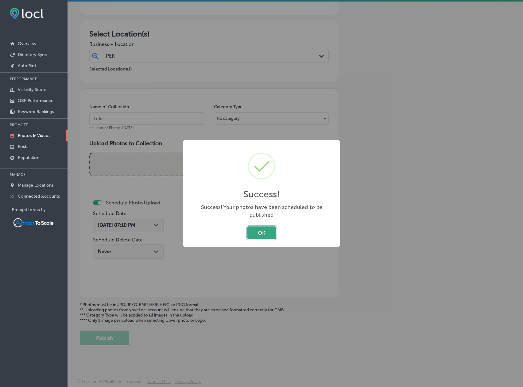
click at [254, 231] on button "OK" at bounding box center [261, 233] width 29 height 13
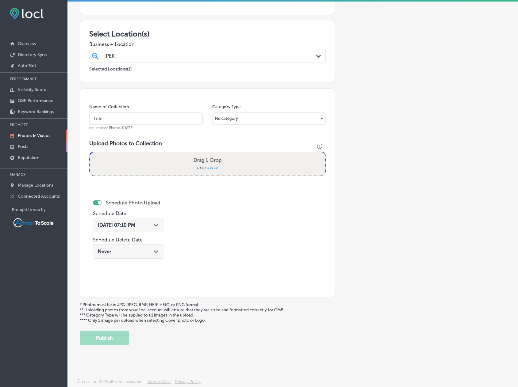
click at [36, 149] on link "Posts" at bounding box center [33, 146] width 67 height 11
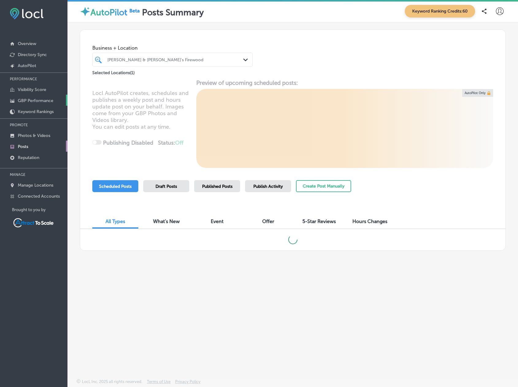
click at [56, 103] on link "GBP Performance" at bounding box center [33, 100] width 67 height 11
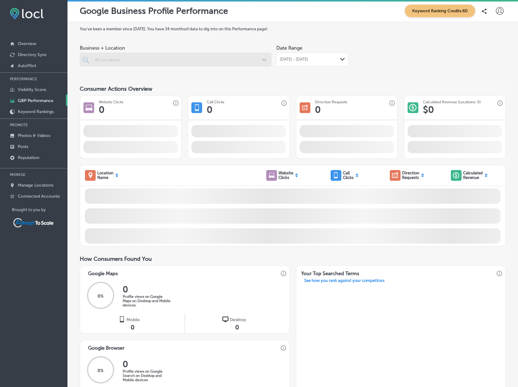
click at [146, 58] on div at bounding box center [176, 60] width 192 height 14
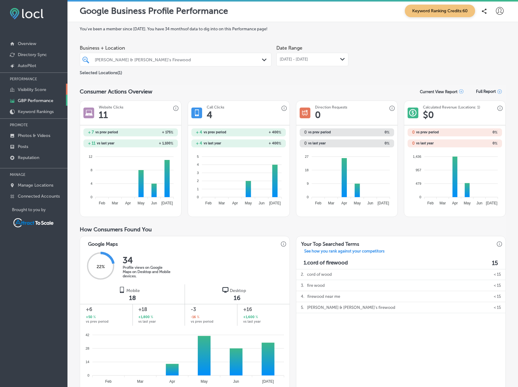
click at [44, 88] on p "Visibility Score" at bounding box center [32, 89] width 29 height 5
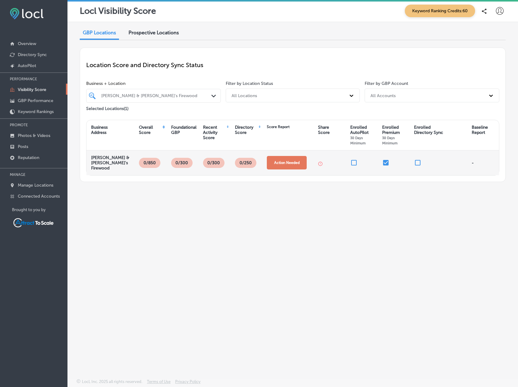
click at [294, 159] on button "Action Needed" at bounding box center [287, 162] width 40 height 13
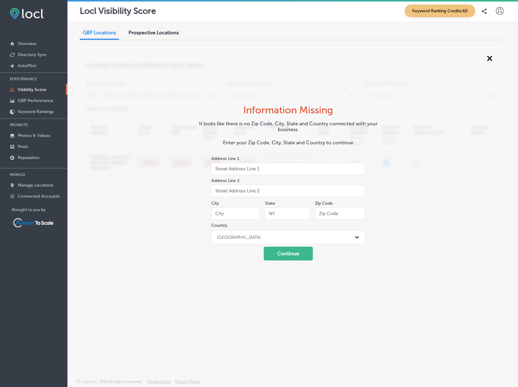
click at [293, 169] on input "text" at bounding box center [288, 169] width 154 height 12
type input "[STREET_ADDRESS]"
type input "Acworth"
type input "GA"
type input "30101"
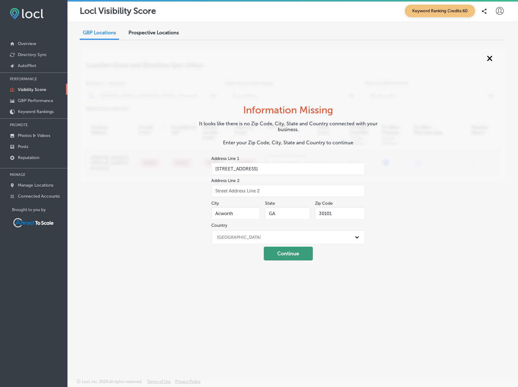
click at [302, 256] on button "Continue" at bounding box center [288, 254] width 49 height 14
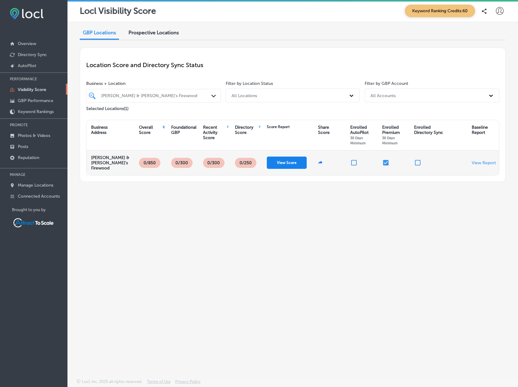
click at [284, 160] on button "View Score" at bounding box center [287, 163] width 40 height 12
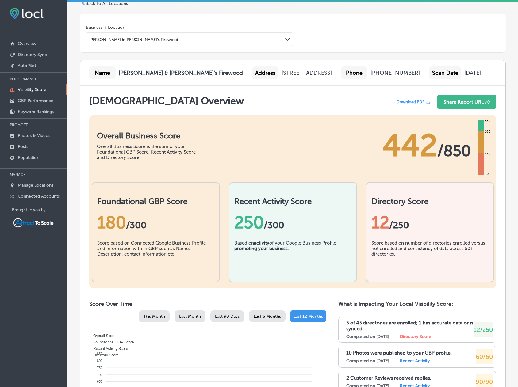
click at [117, 216] on div "180 / 300" at bounding box center [155, 223] width 117 height 20
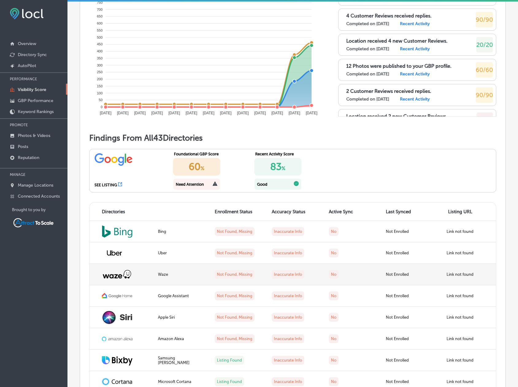
scroll to position [399, 0]
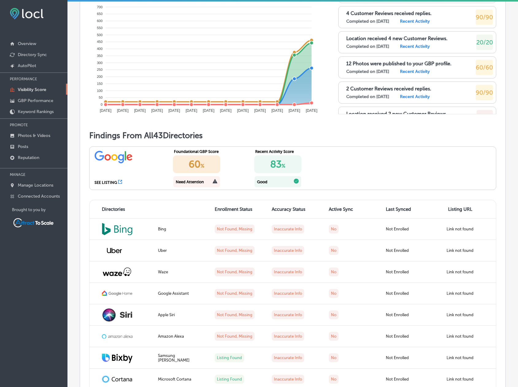
click at [213, 181] on icon at bounding box center [215, 181] width 5 height 5
click at [193, 183] on div "Need Attention" at bounding box center [190, 182] width 28 height 5
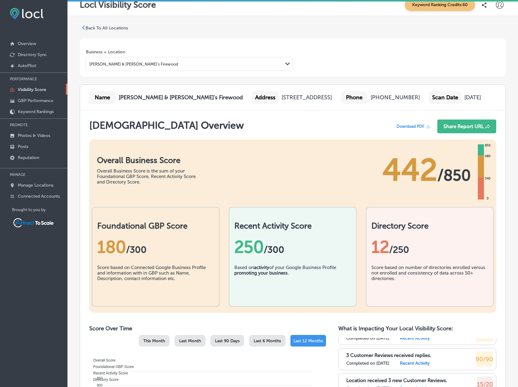
scroll to position [0, 0]
